Goal: Information Seeking & Learning: Learn about a topic

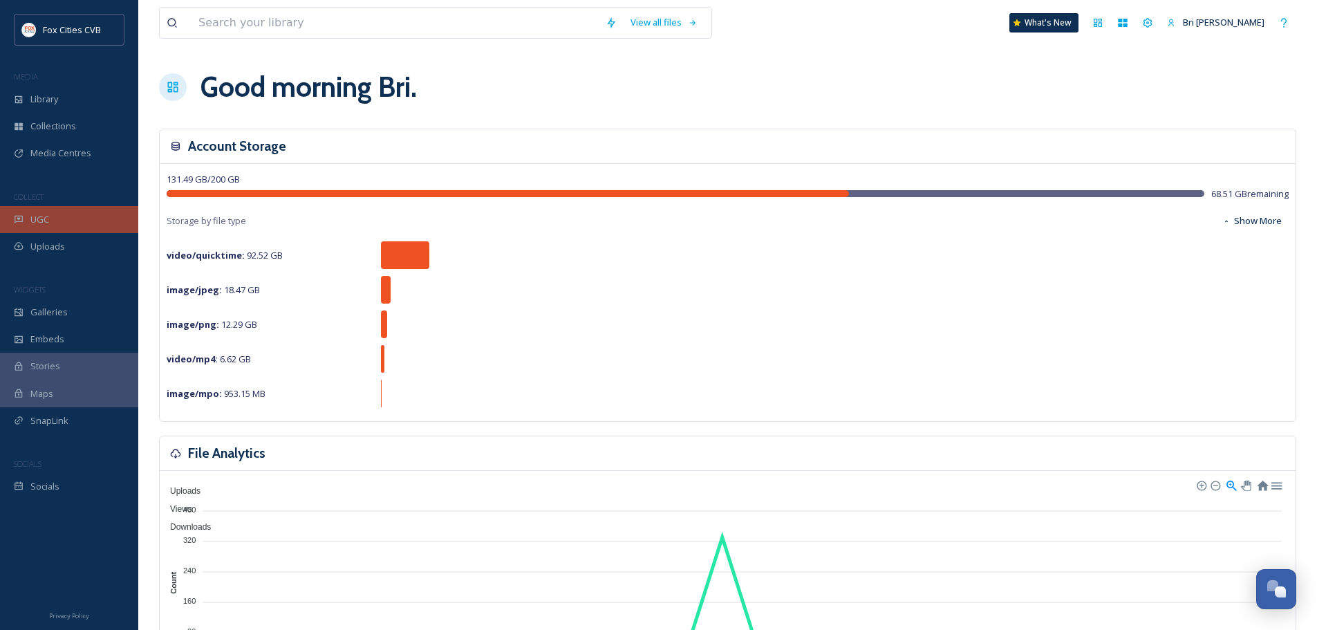
click at [28, 212] on div "UGC" at bounding box center [69, 219] width 138 height 27
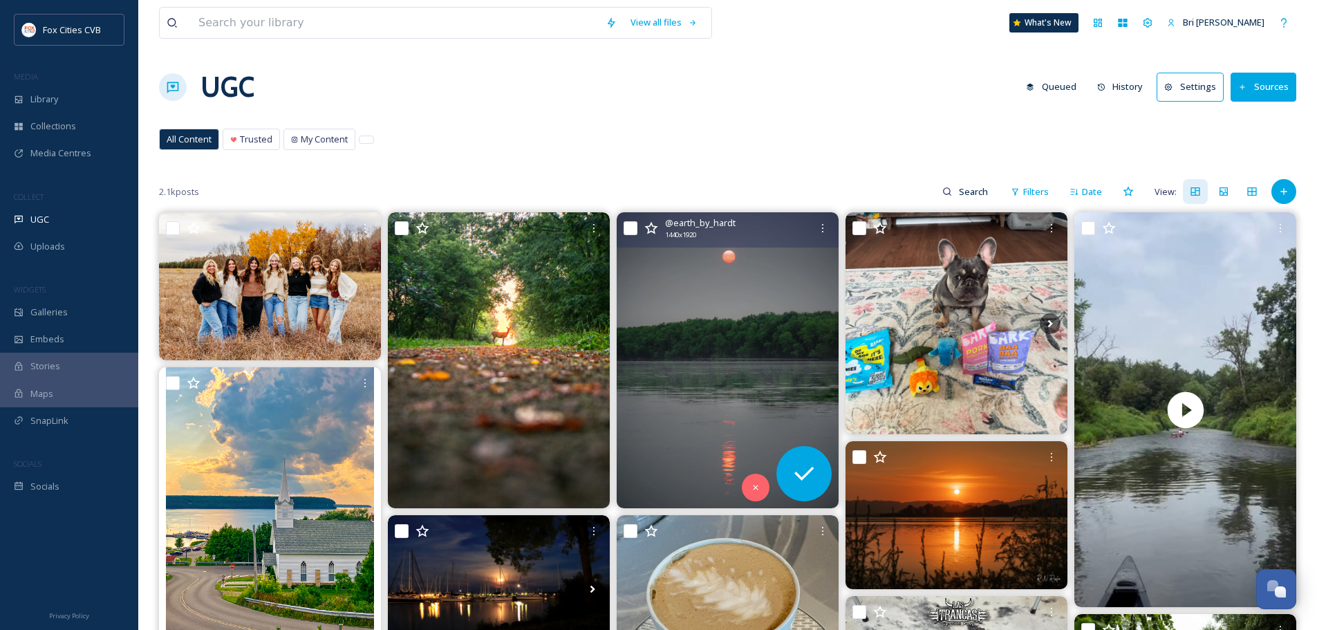
click at [722, 281] on img at bounding box center [728, 360] width 222 height 296
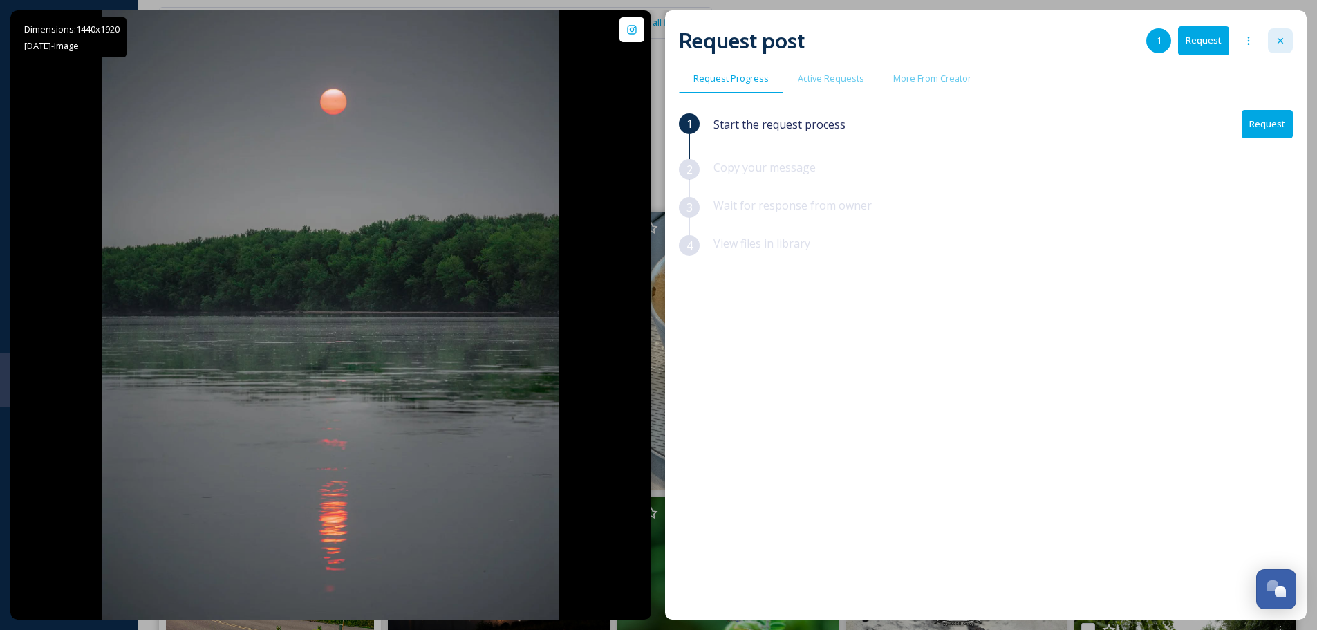
click at [1282, 34] on div at bounding box center [1280, 40] width 25 height 25
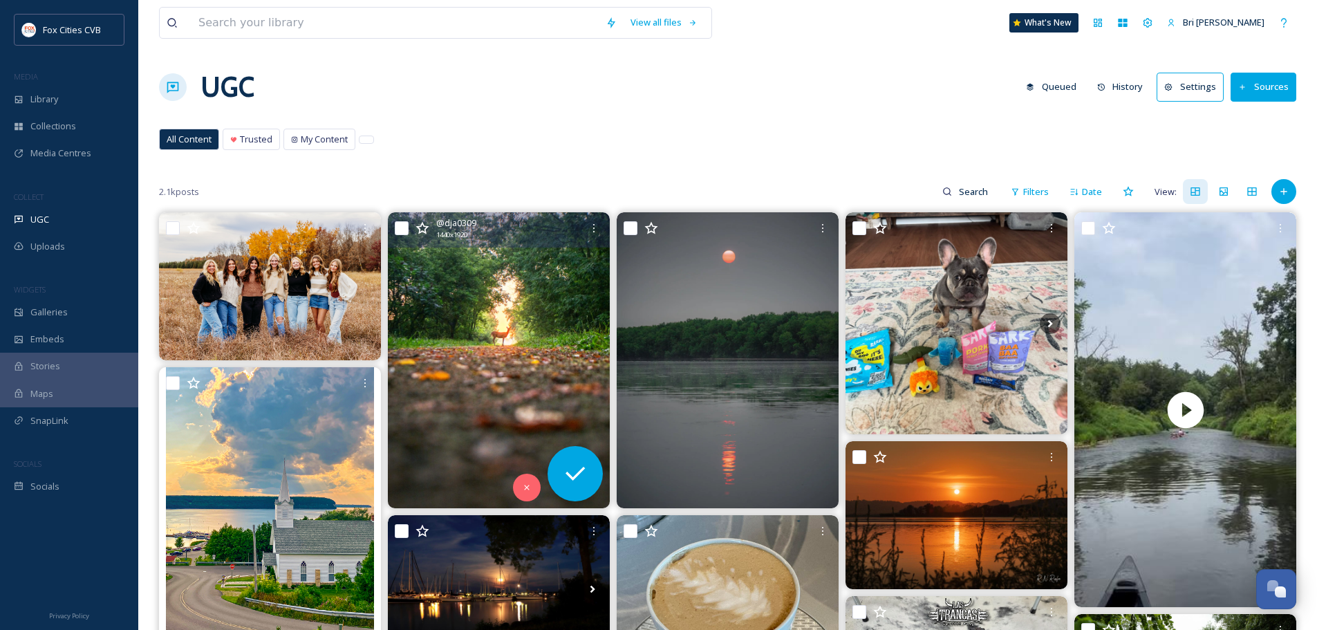
click at [450, 318] on img at bounding box center [499, 360] width 222 height 296
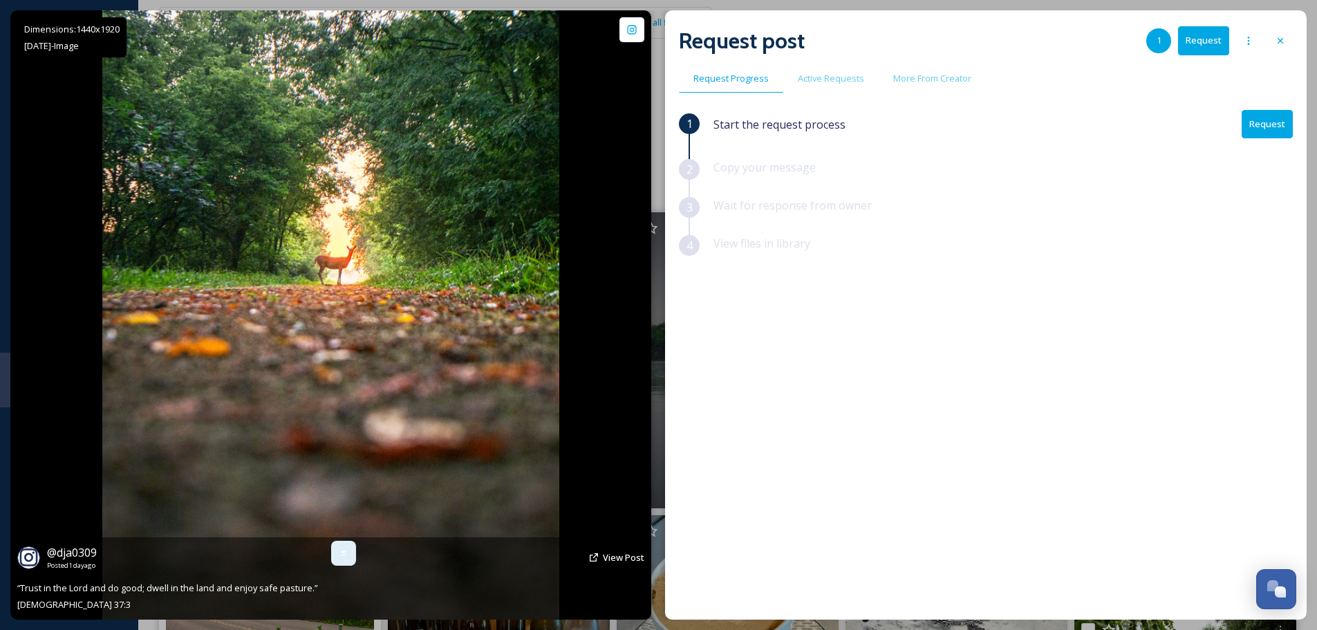
click at [336, 550] on div at bounding box center [343, 553] width 25 height 25
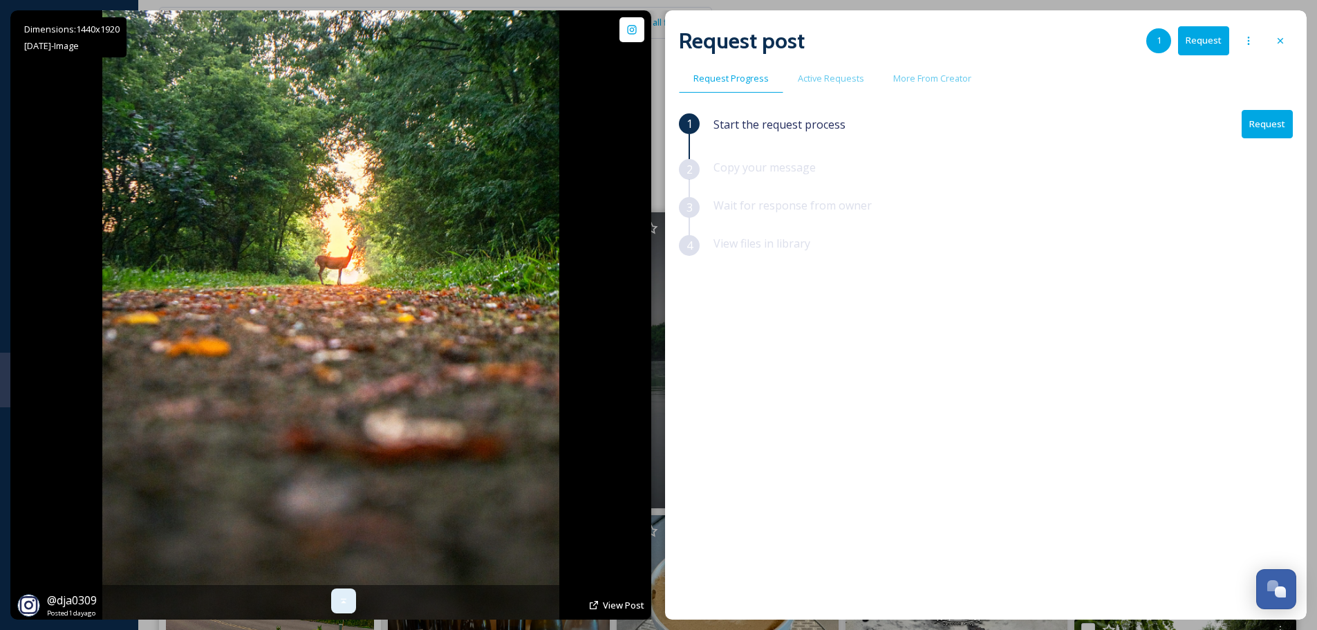
click at [355, 599] on div at bounding box center [343, 600] width 25 height 25
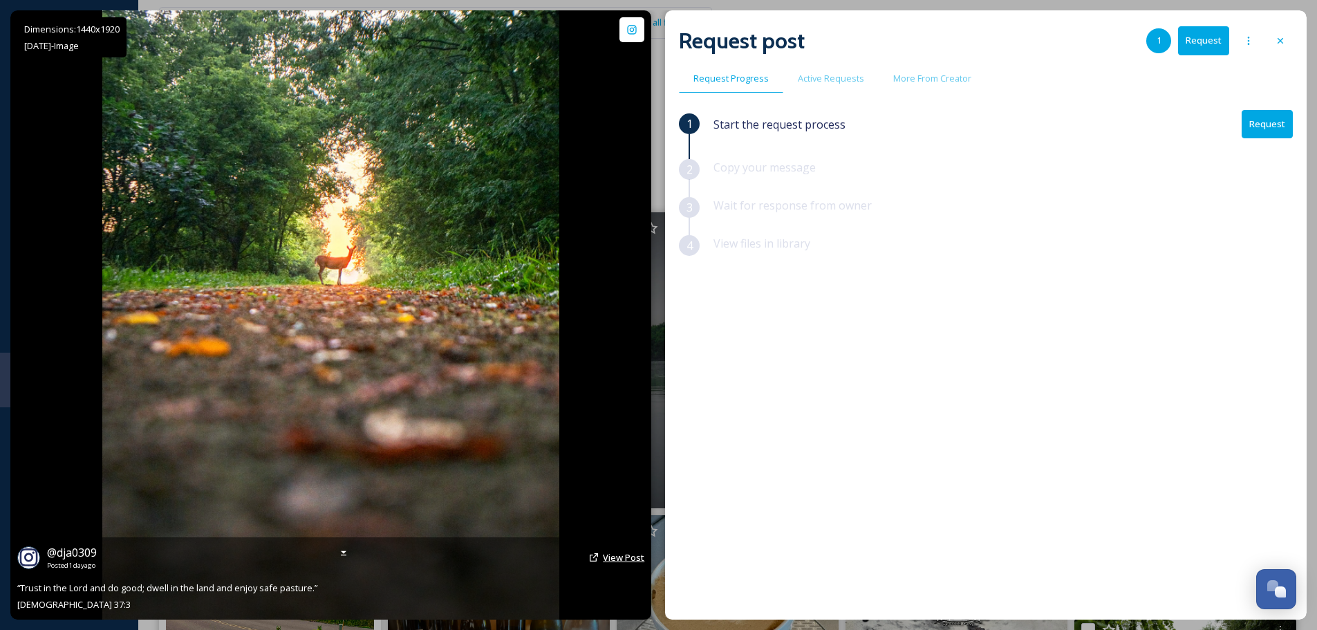
click at [605, 561] on span "View Post" at bounding box center [623, 557] width 41 height 12
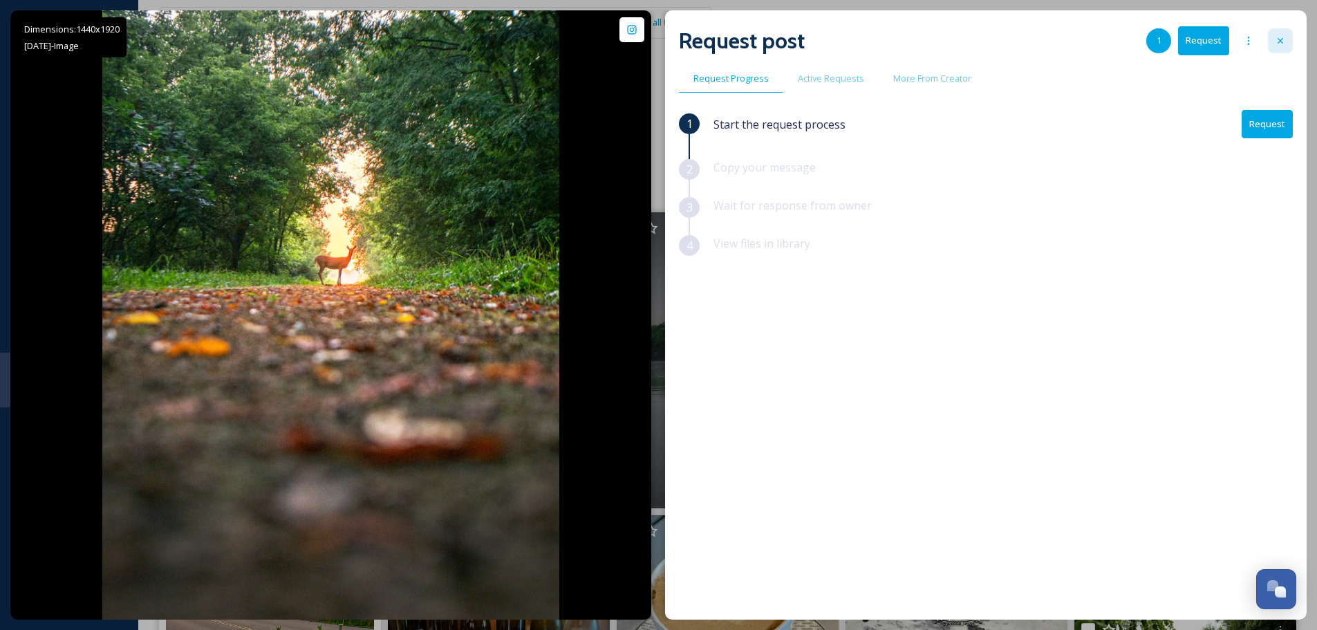
click at [1275, 45] on icon at bounding box center [1280, 40] width 11 height 11
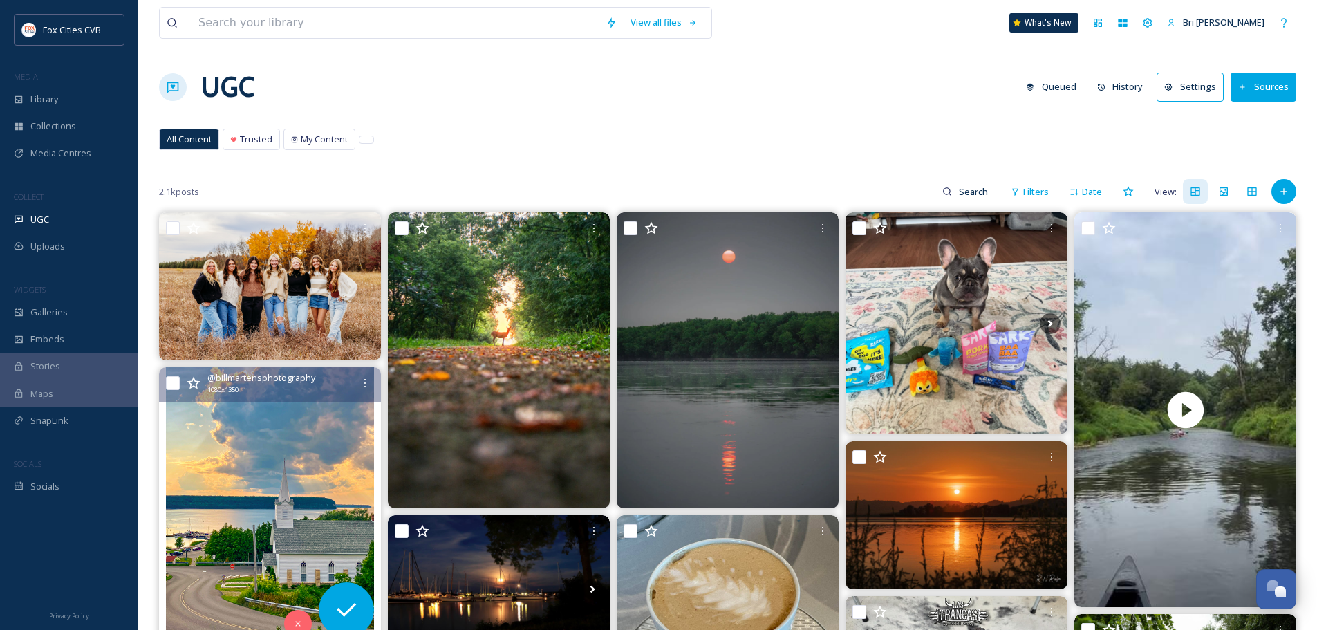
click at [312, 469] on img at bounding box center [270, 505] width 222 height 277
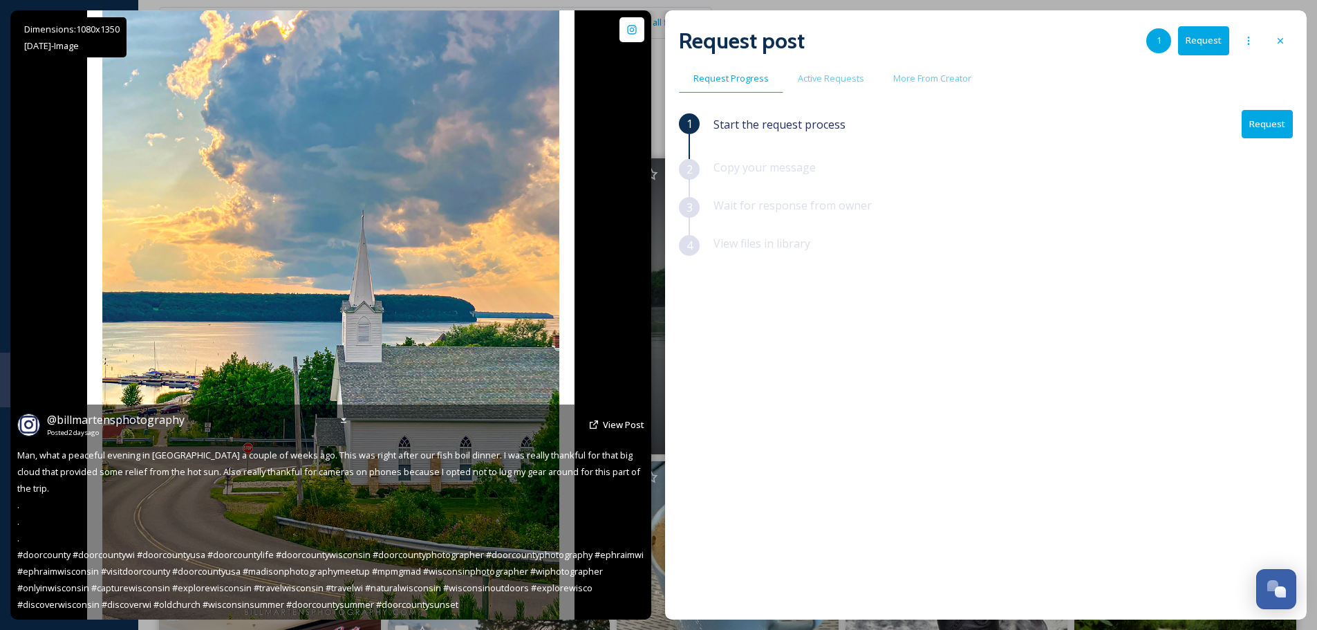
scroll to position [69, 0]
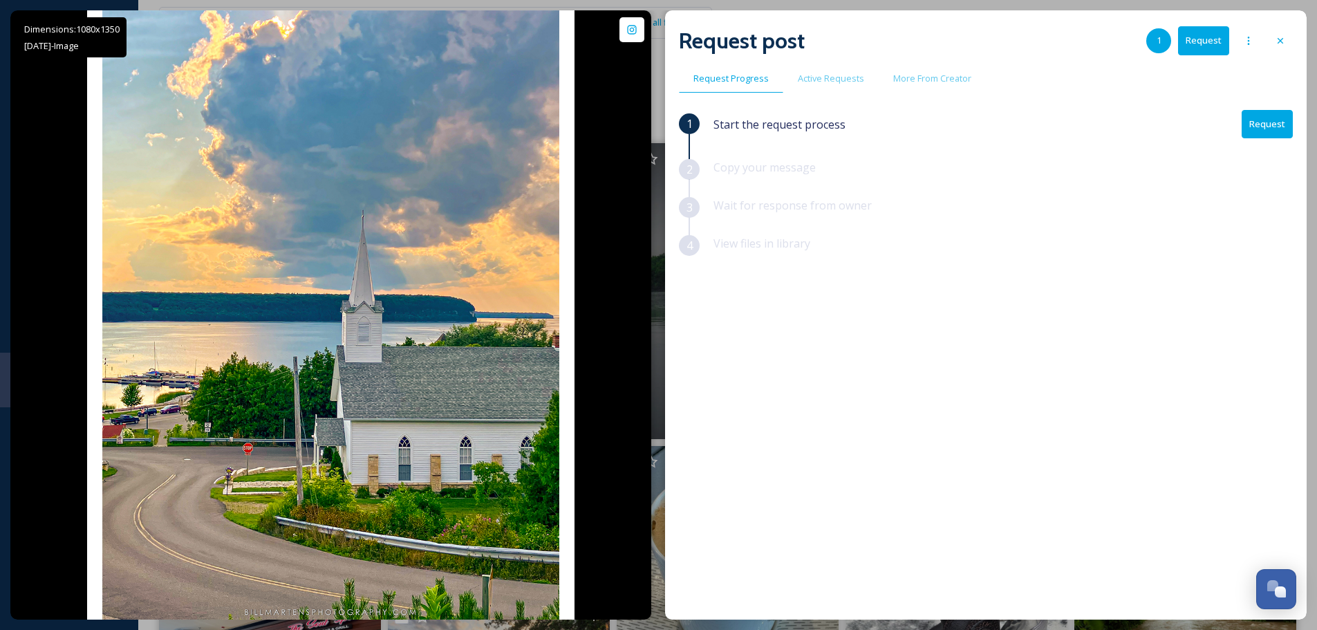
click at [1309, 37] on div "Dimensions: 1080 x [DATE] - Image @ billmartensphotography Posted [DATE] View P…" at bounding box center [658, 315] width 1317 height 630
click at [1278, 43] on icon at bounding box center [1280, 40] width 11 height 11
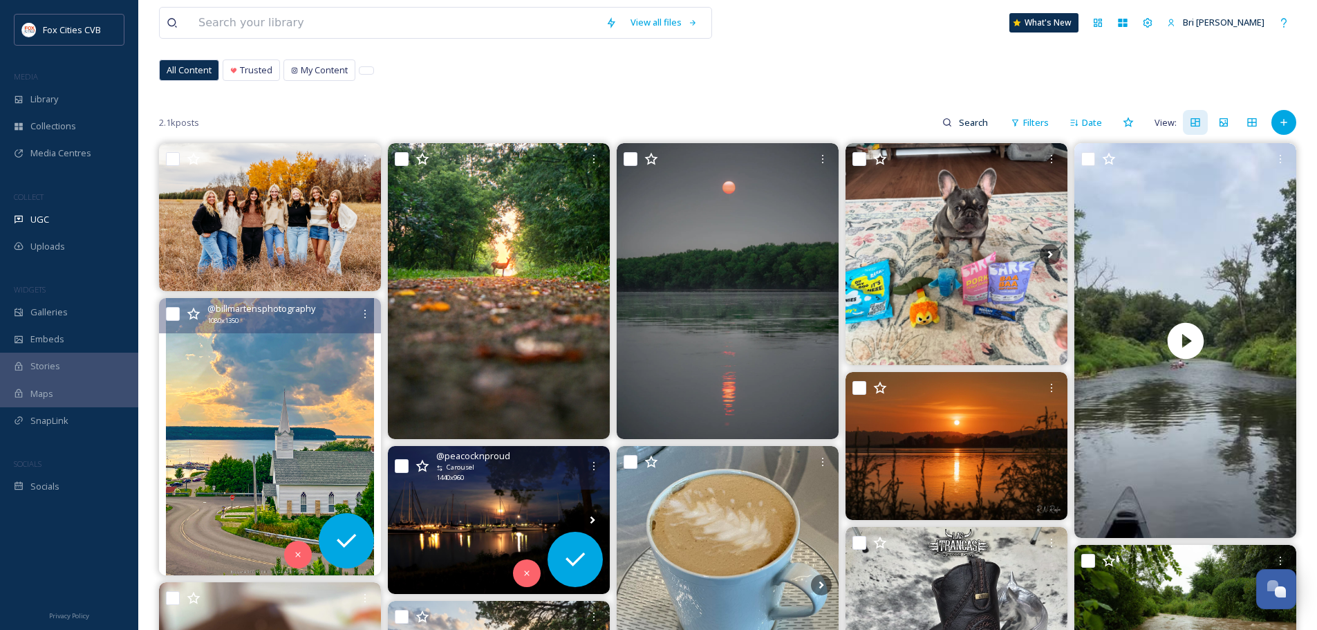
click at [530, 517] on img at bounding box center [499, 520] width 222 height 148
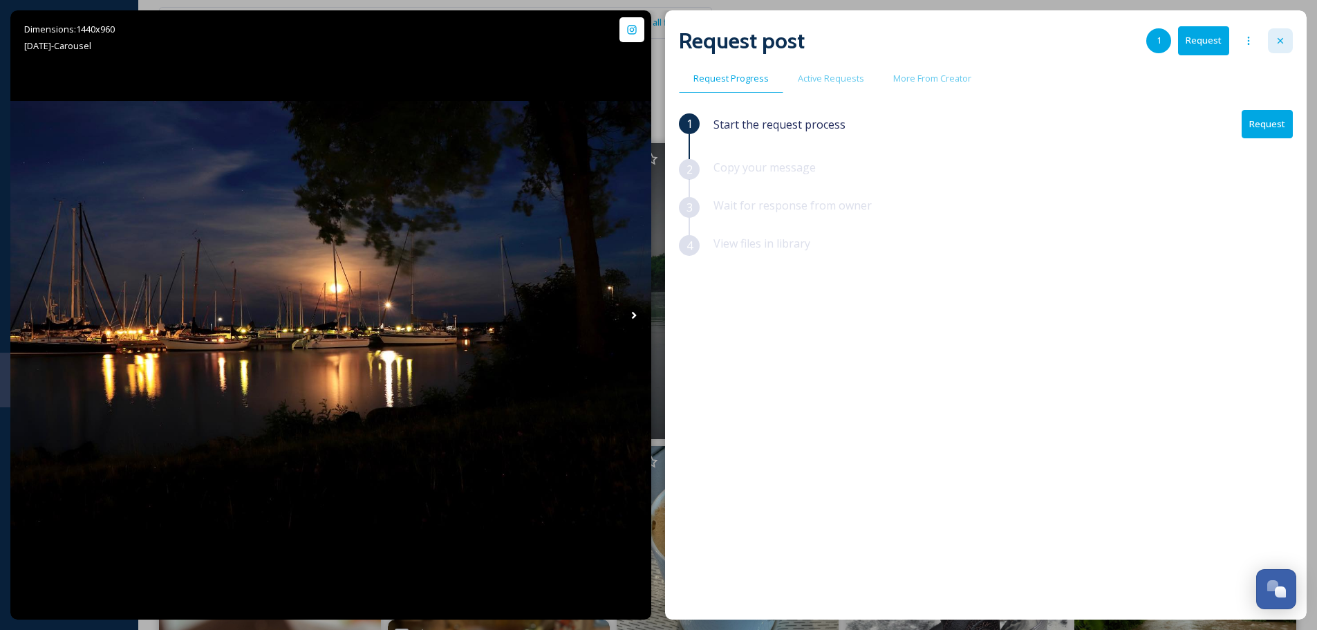
click at [1282, 38] on icon at bounding box center [1280, 40] width 11 height 11
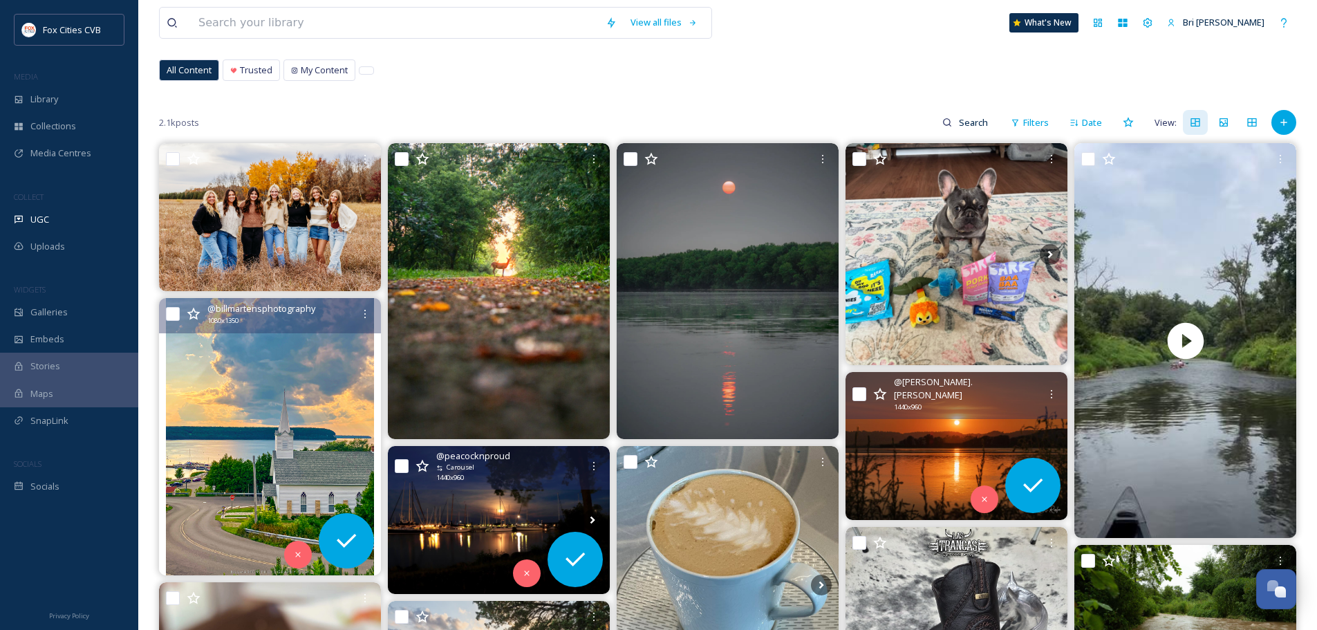
click at [989, 409] on img at bounding box center [956, 446] width 222 height 148
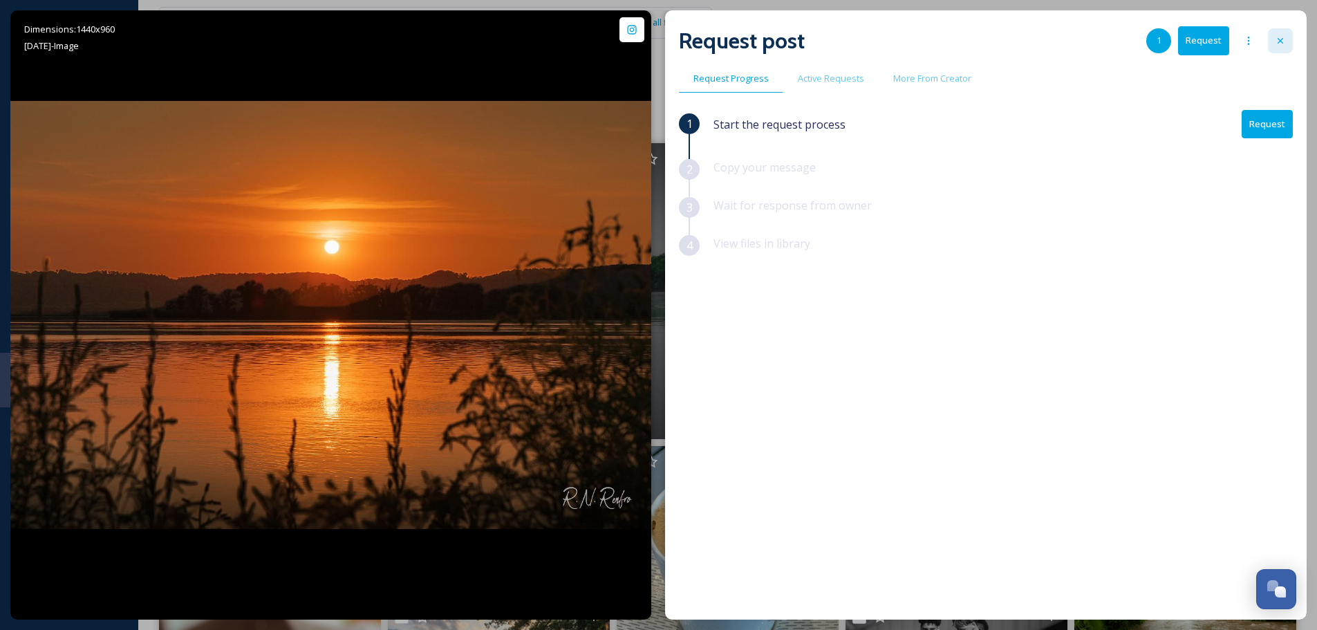
click at [1280, 46] on icon at bounding box center [1280, 40] width 11 height 11
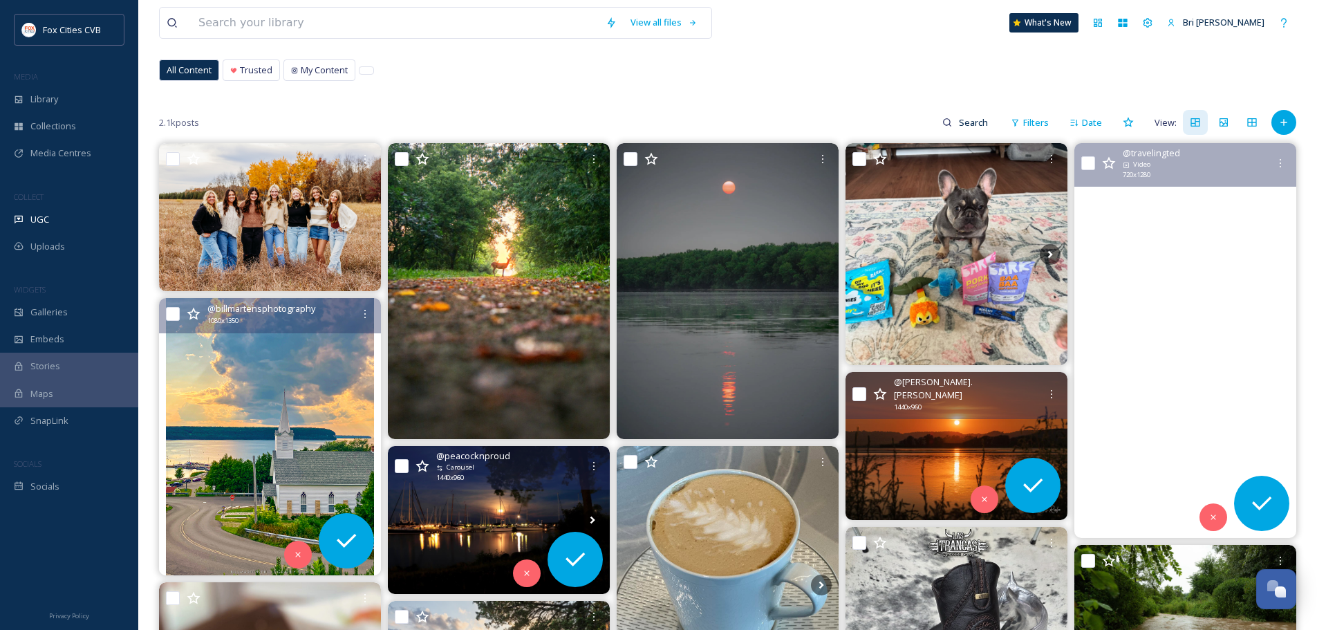
scroll to position [138, 0]
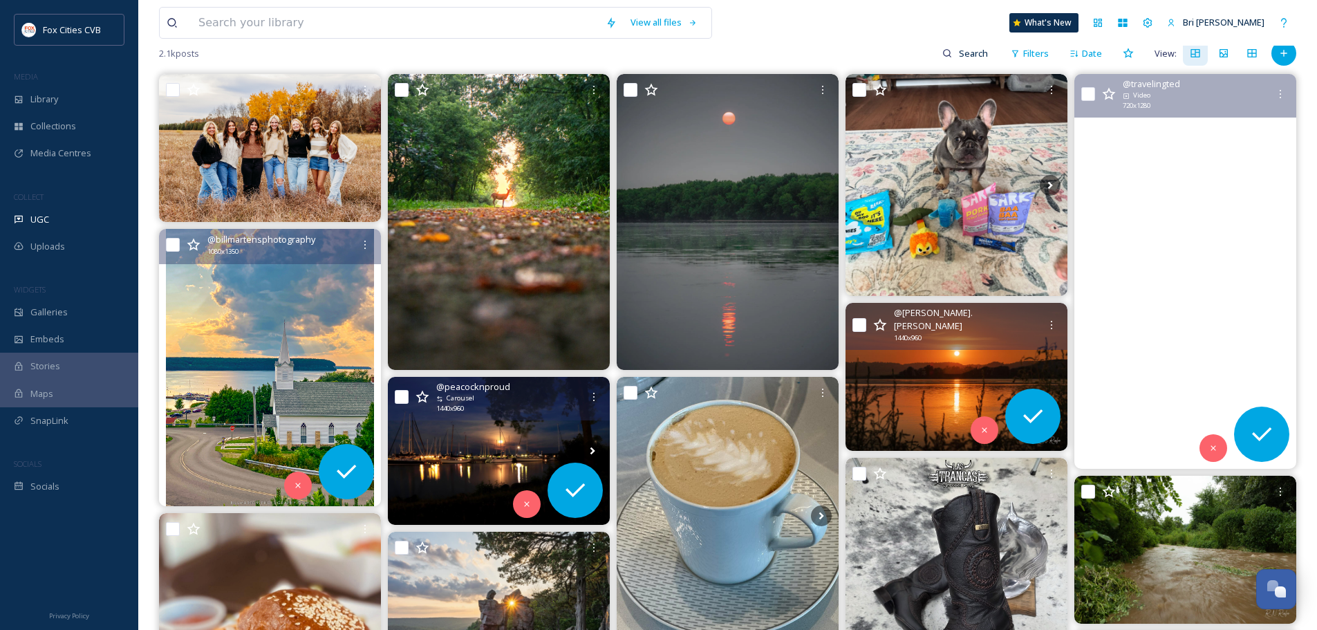
click at [1141, 212] on video "Enjoying the last days of summer break on the Kickapoo River in the Driftless R…" at bounding box center [1185, 271] width 222 height 395
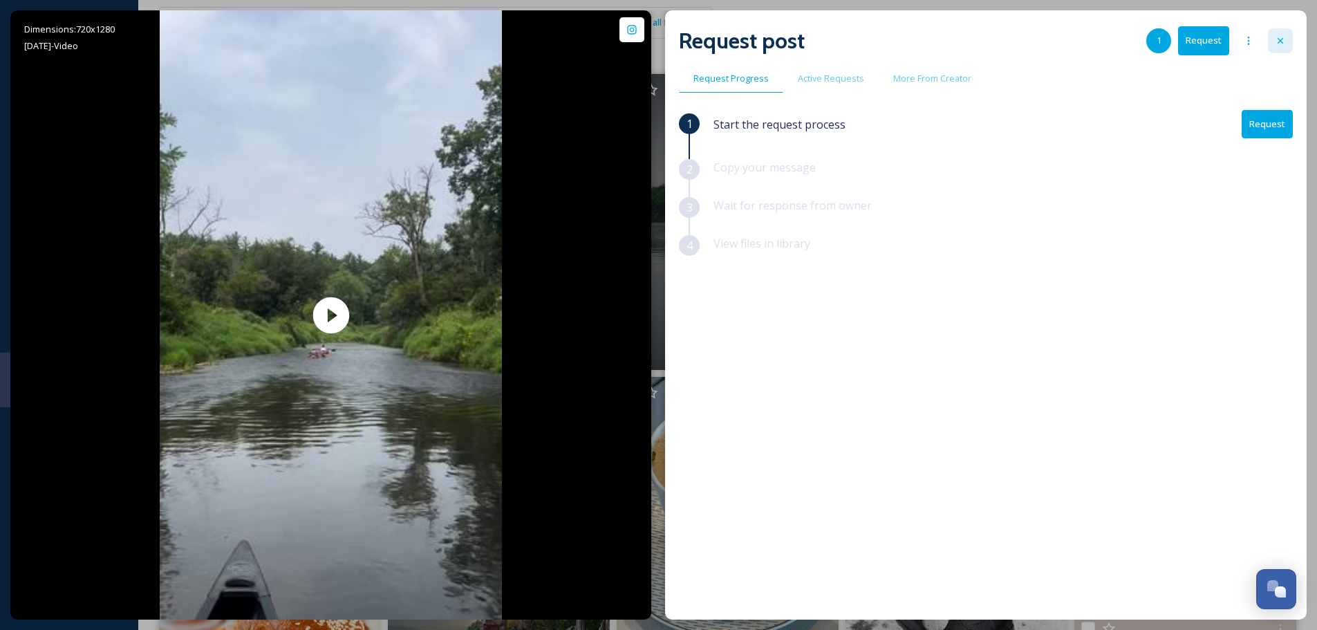
click at [1281, 39] on icon at bounding box center [1280, 40] width 11 height 11
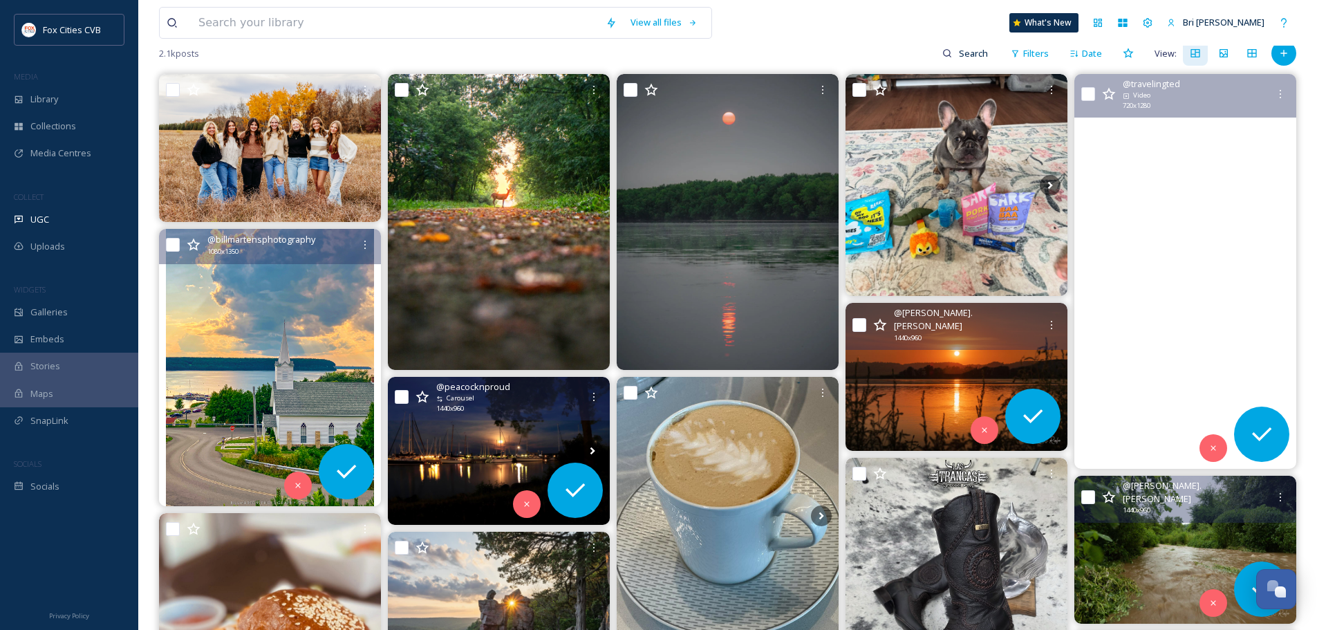
click at [1142, 542] on img at bounding box center [1185, 550] width 222 height 148
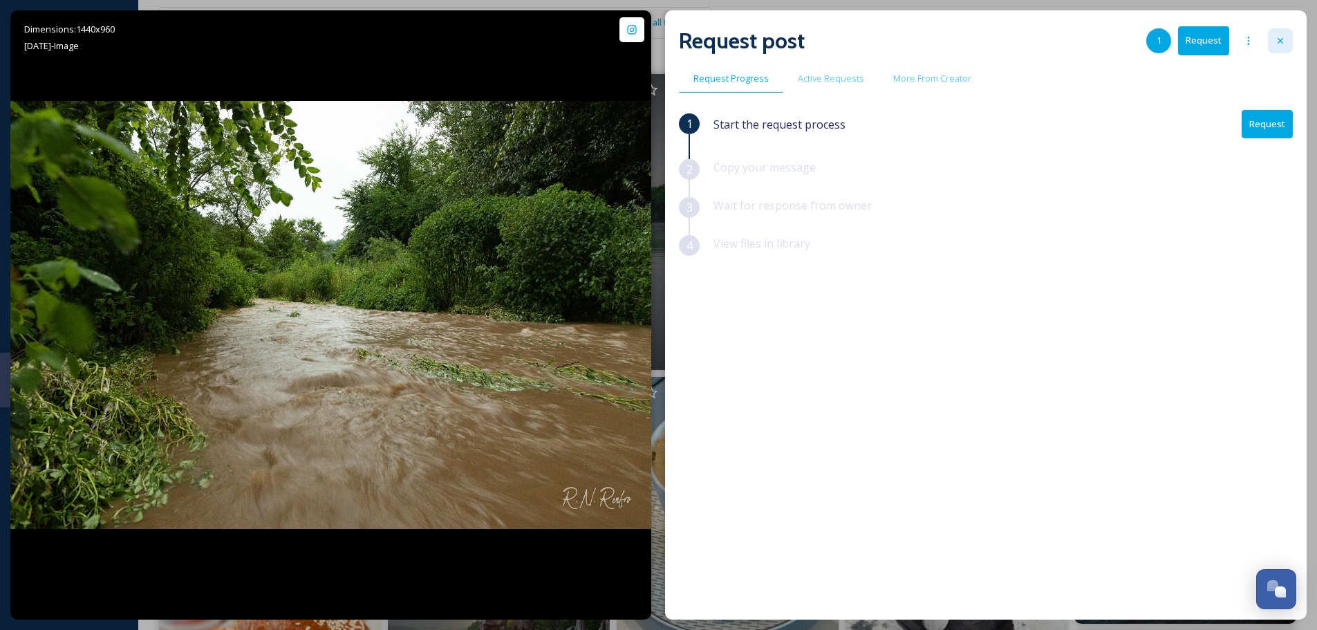
click at [1283, 37] on icon at bounding box center [1280, 40] width 11 height 11
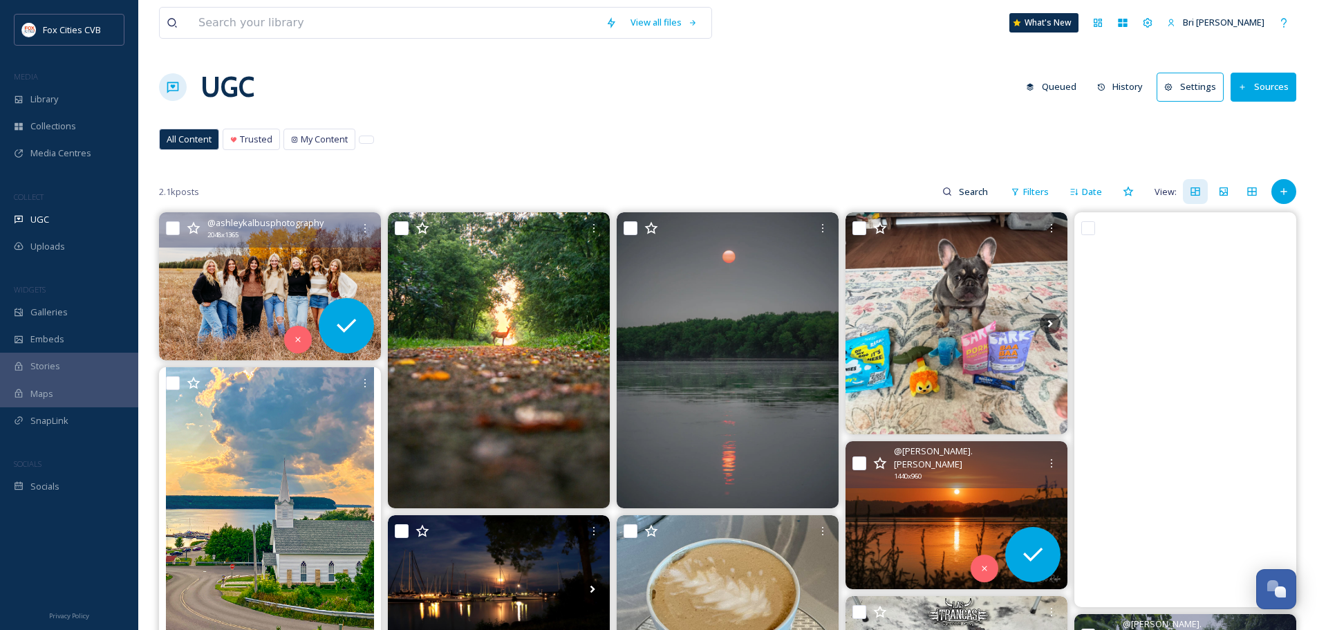
click at [252, 277] on img at bounding box center [270, 286] width 222 height 148
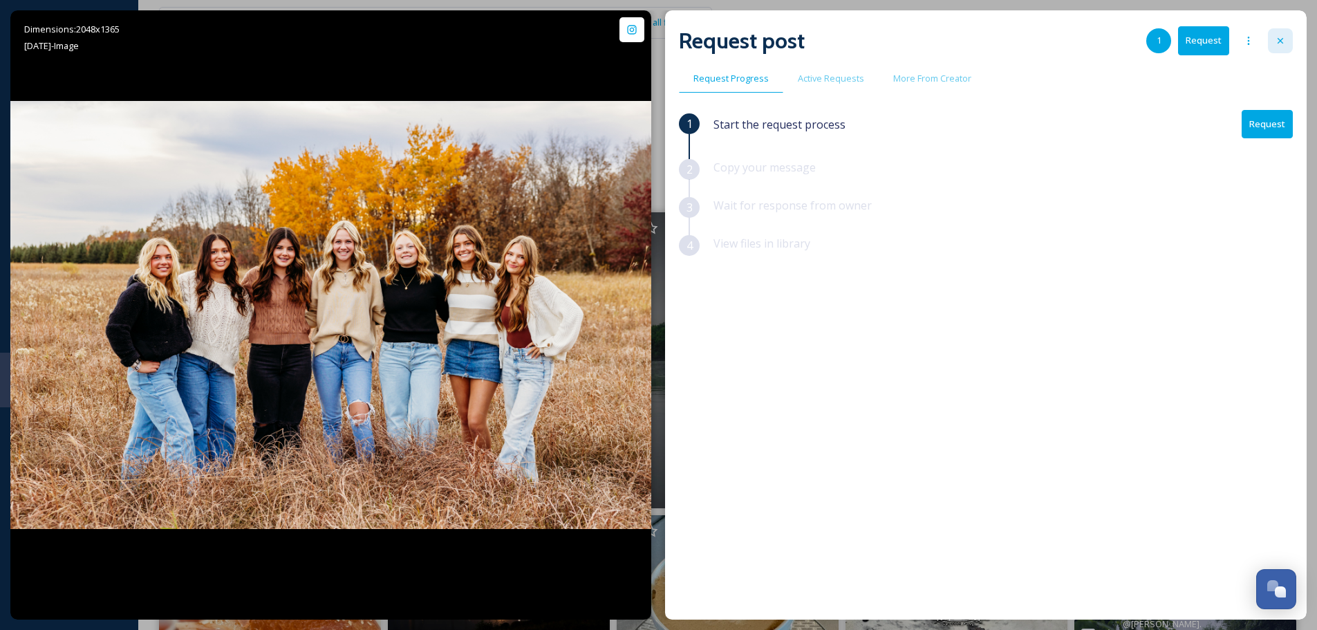
click at [1279, 42] on icon at bounding box center [1281, 41] width 6 height 6
